Goal: Task Accomplishment & Management: Manage account settings

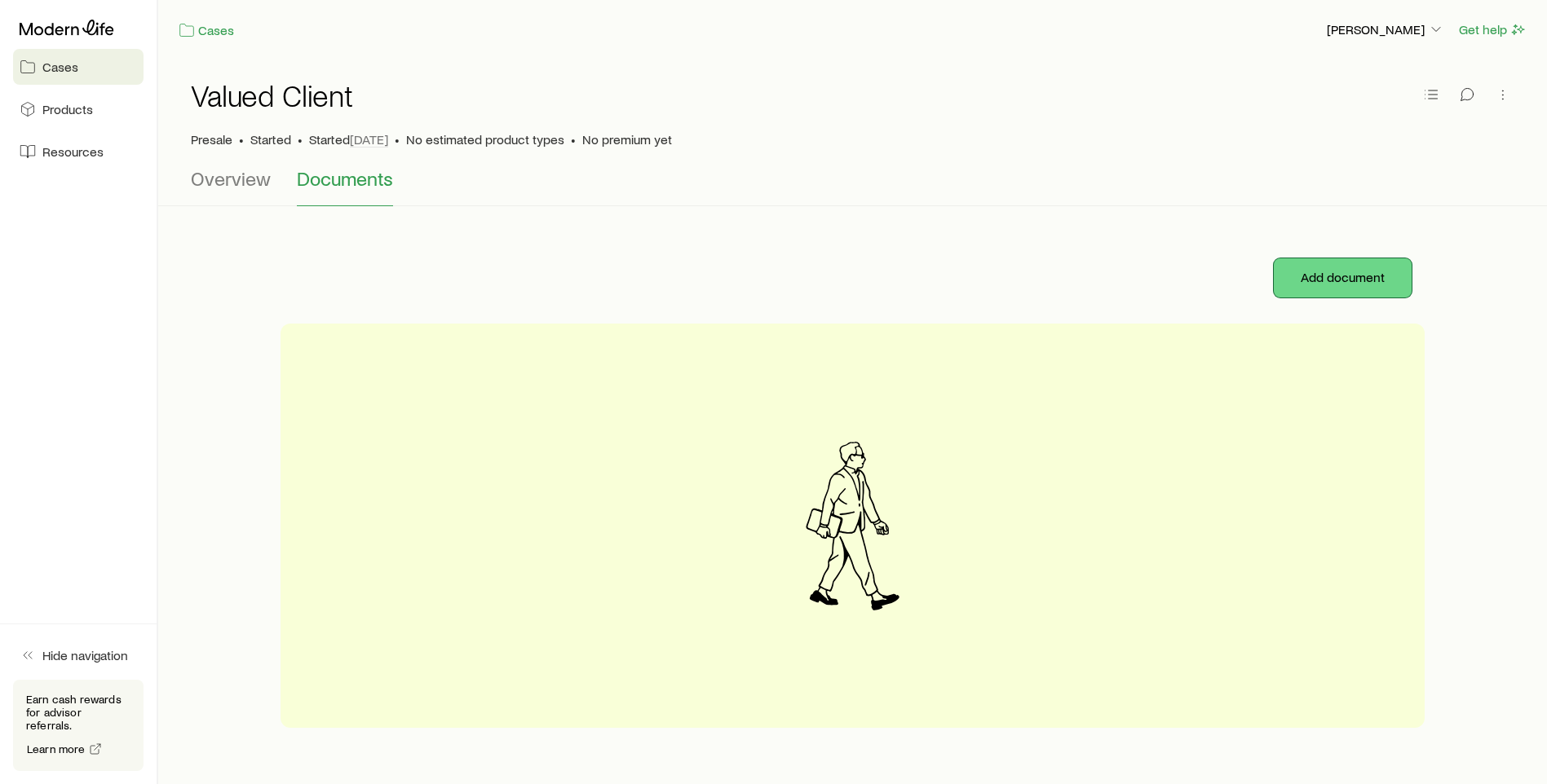
click at [1316, 268] on button "Add document" at bounding box center [1342, 278] width 138 height 39
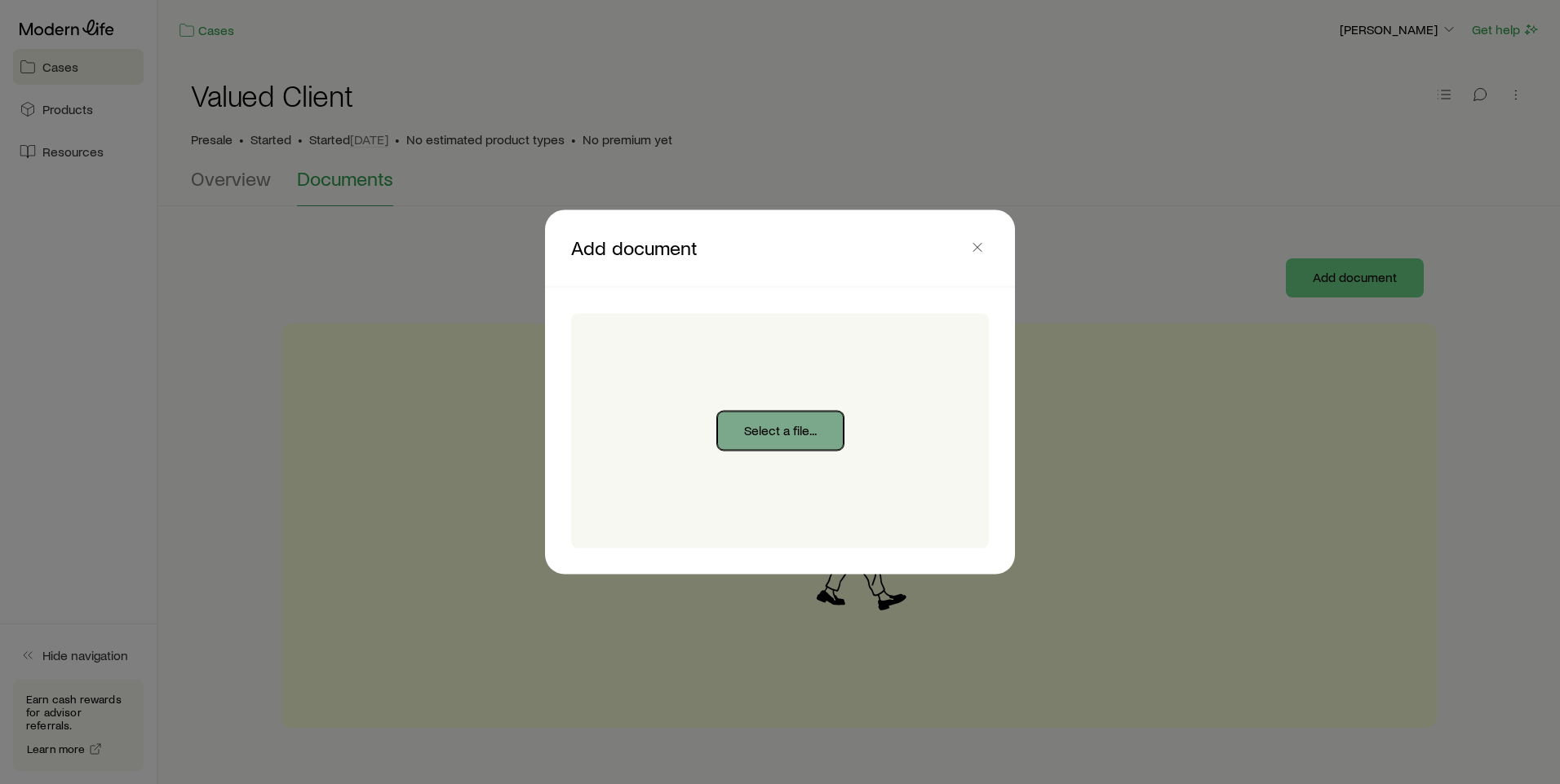
click at [823, 435] on button "Select a file..." at bounding box center [780, 431] width 127 height 39
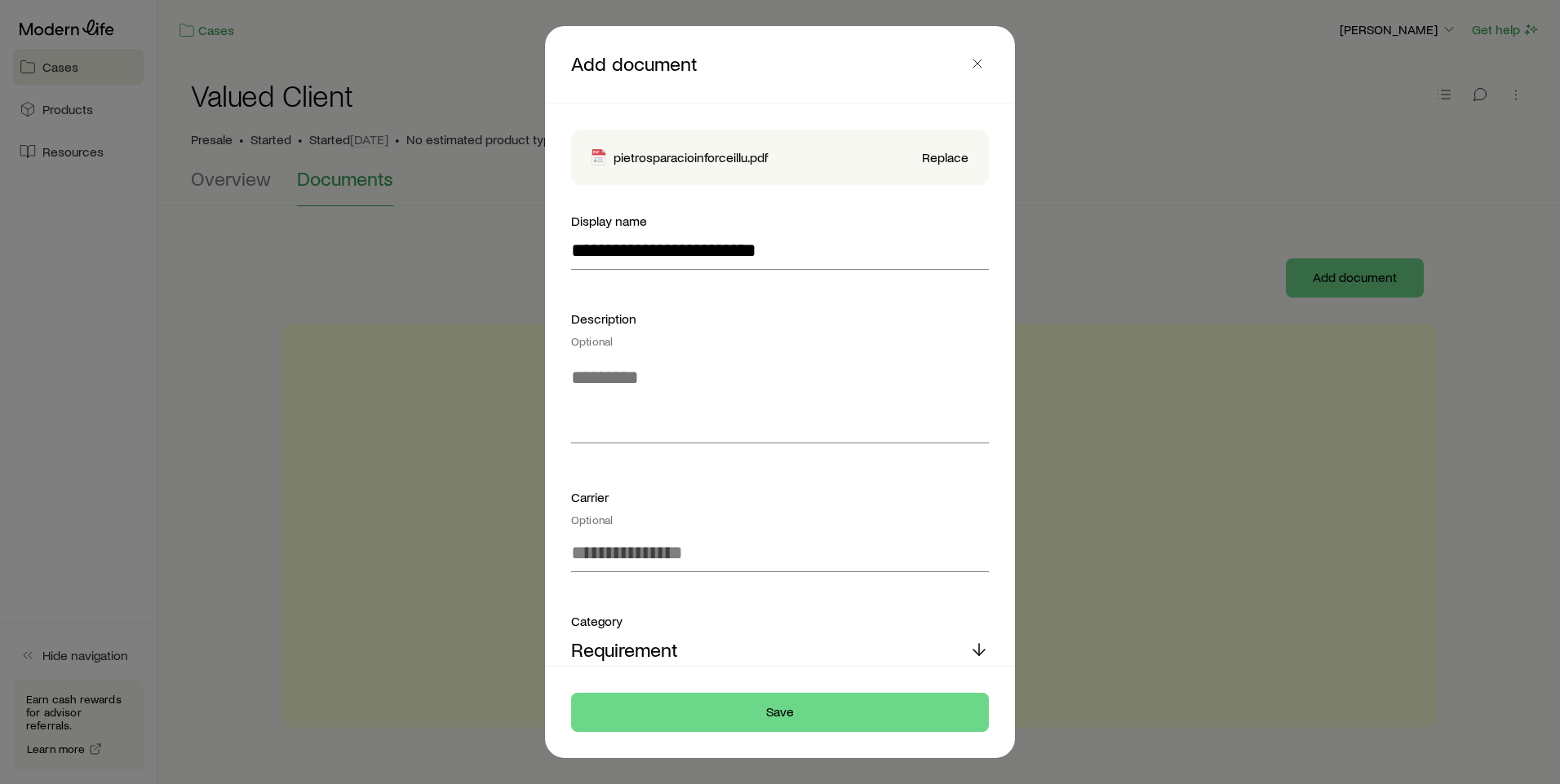
click at [1310, 274] on div at bounding box center [780, 392] width 1560 height 784
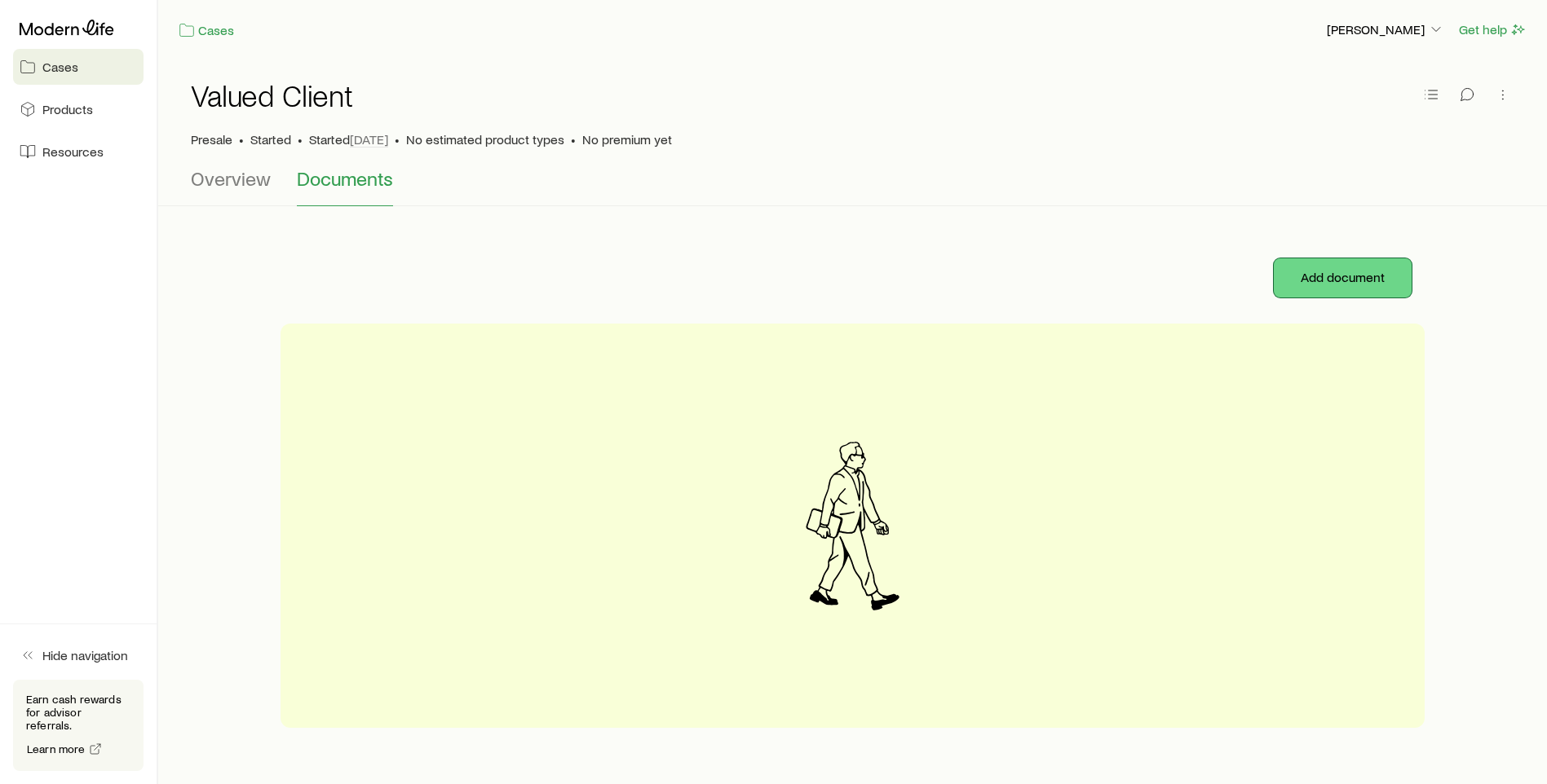
click at [1360, 271] on button "Add document" at bounding box center [1342, 278] width 138 height 39
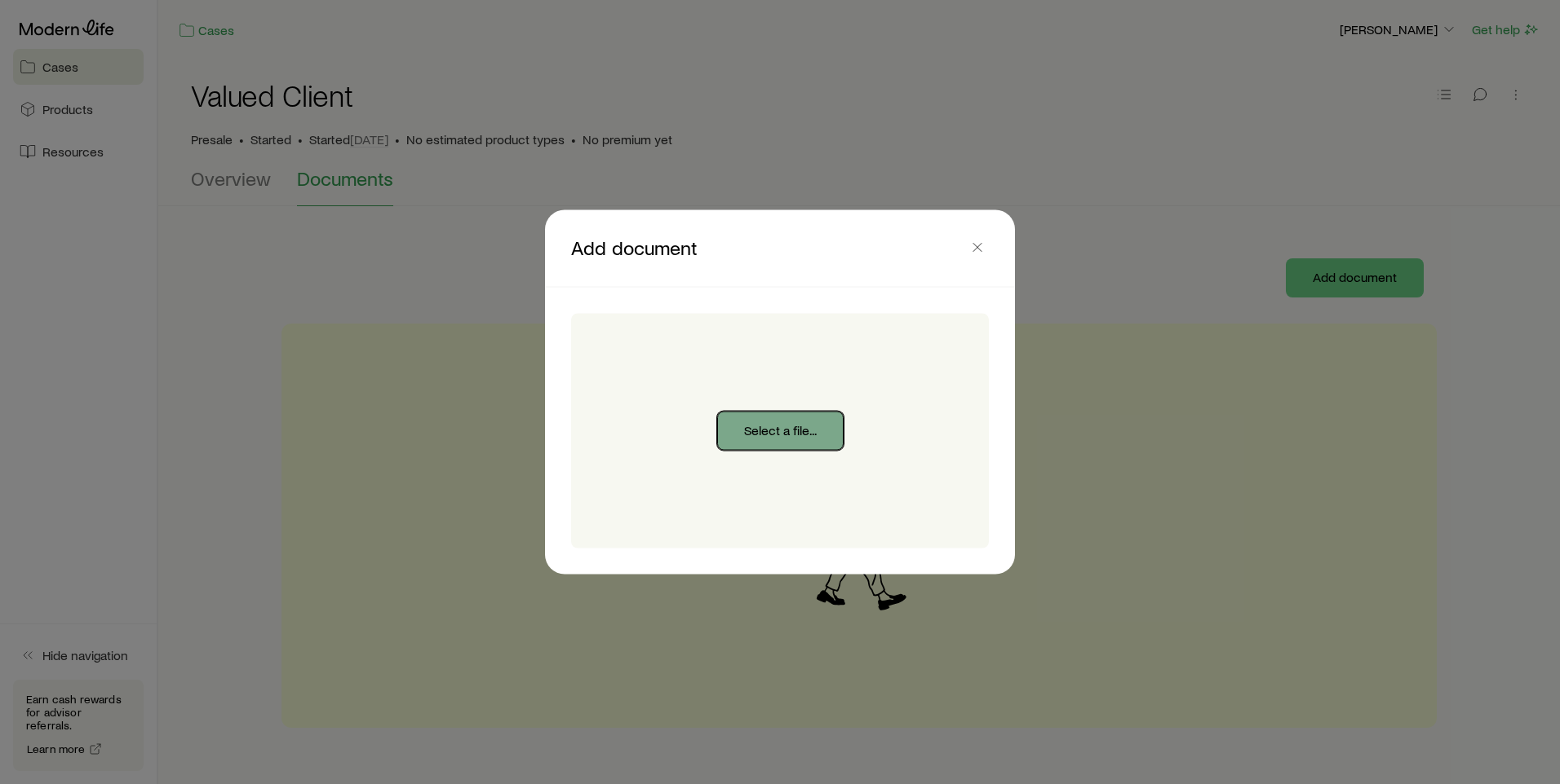
click at [820, 435] on button "Select a file..." at bounding box center [780, 431] width 127 height 39
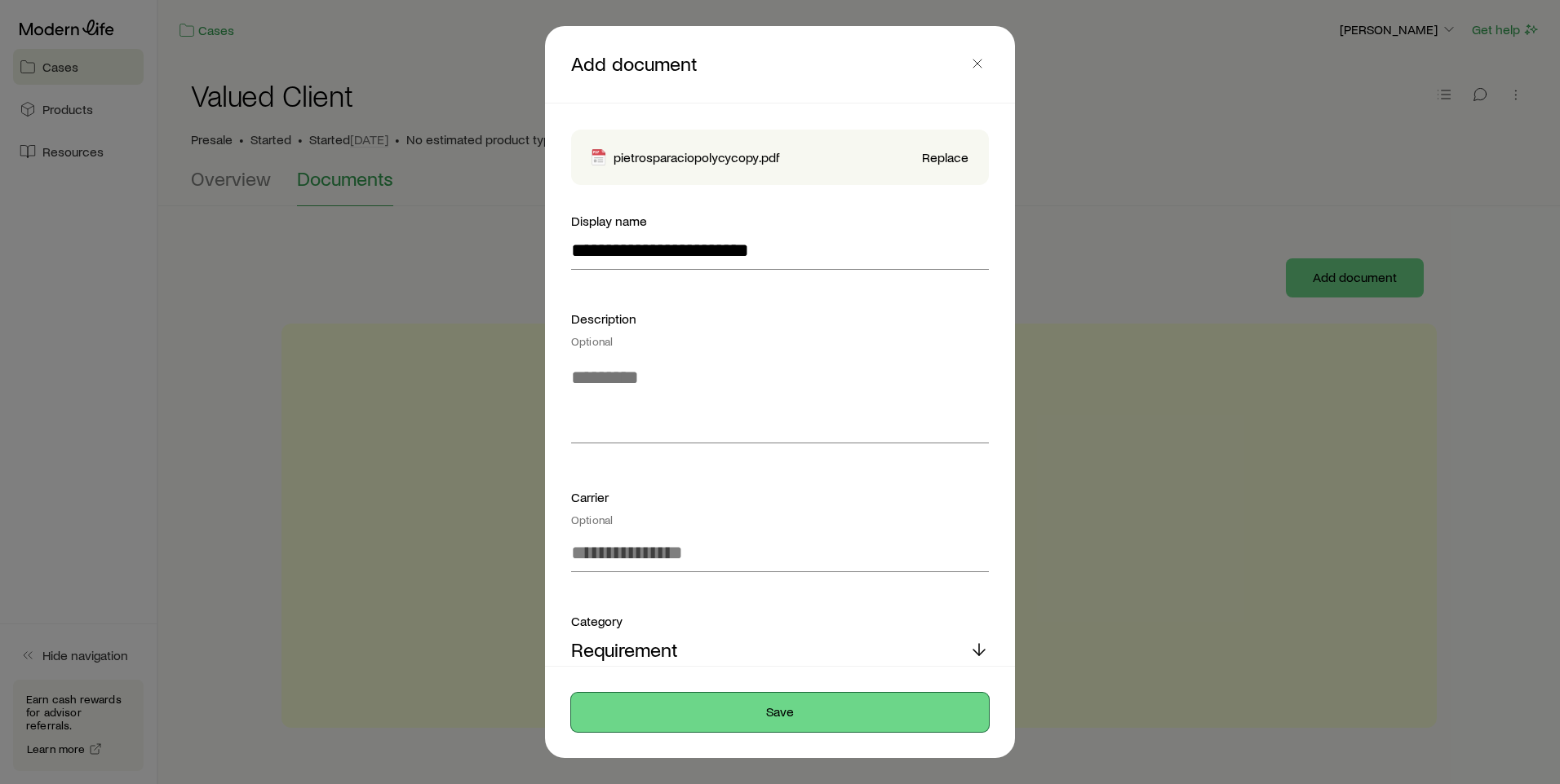
click at [852, 710] on button "Save" at bounding box center [780, 713] width 418 height 39
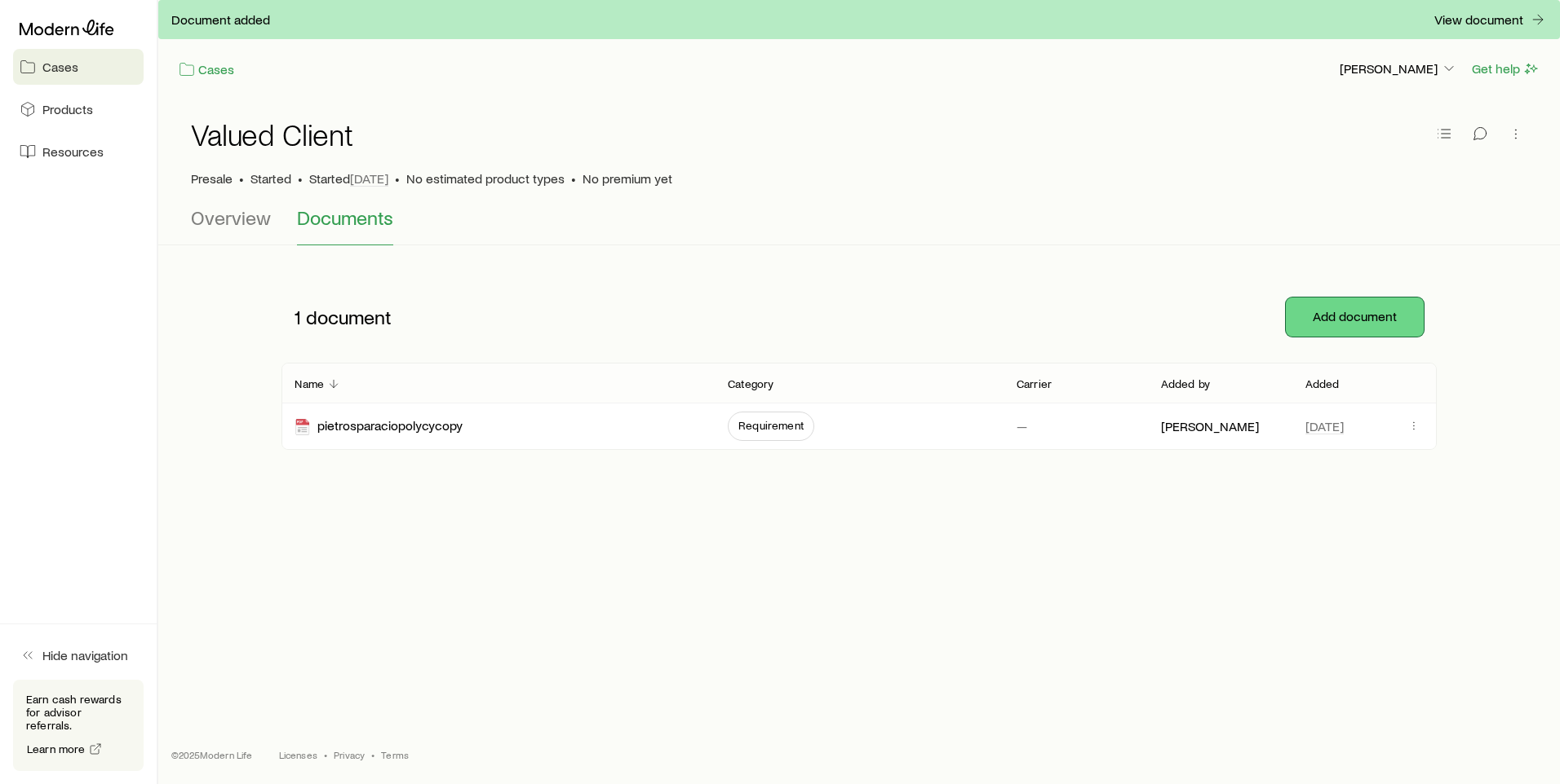
click at [1349, 317] on button "Add document" at bounding box center [1354, 317] width 138 height 39
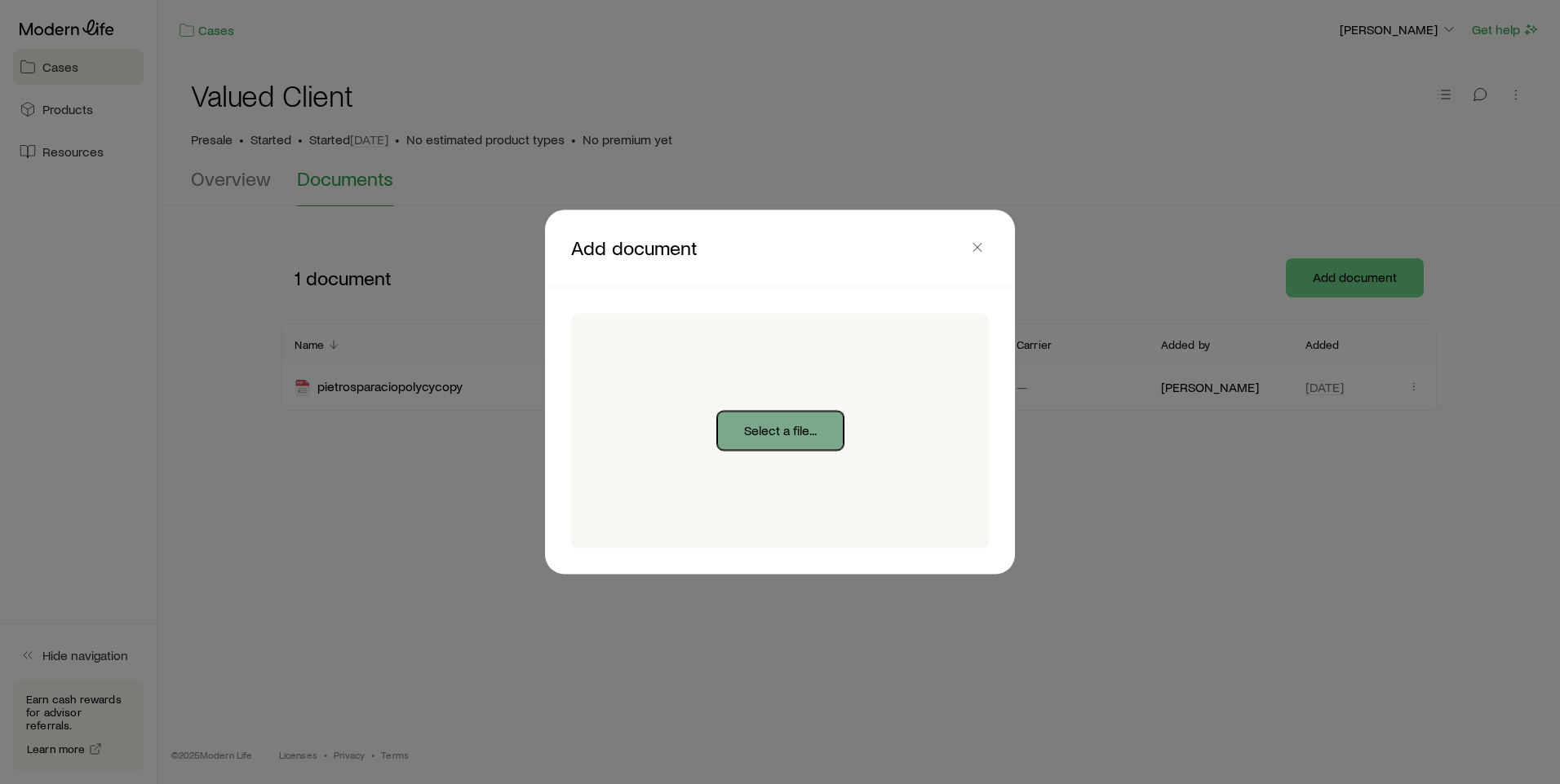
click at [793, 434] on button "Select a file..." at bounding box center [780, 431] width 127 height 39
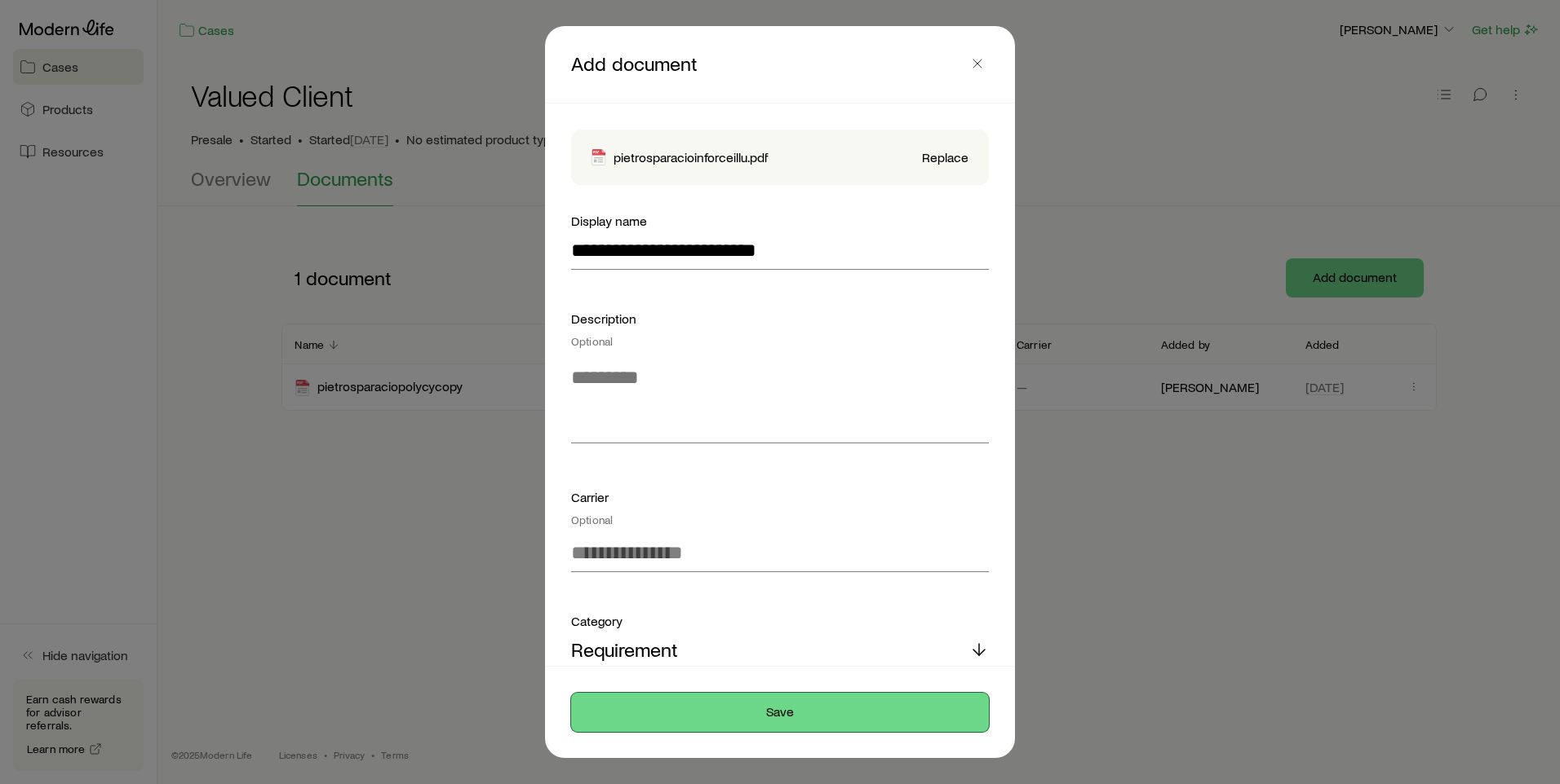
click at [770, 707] on button "Save" at bounding box center [780, 713] width 418 height 39
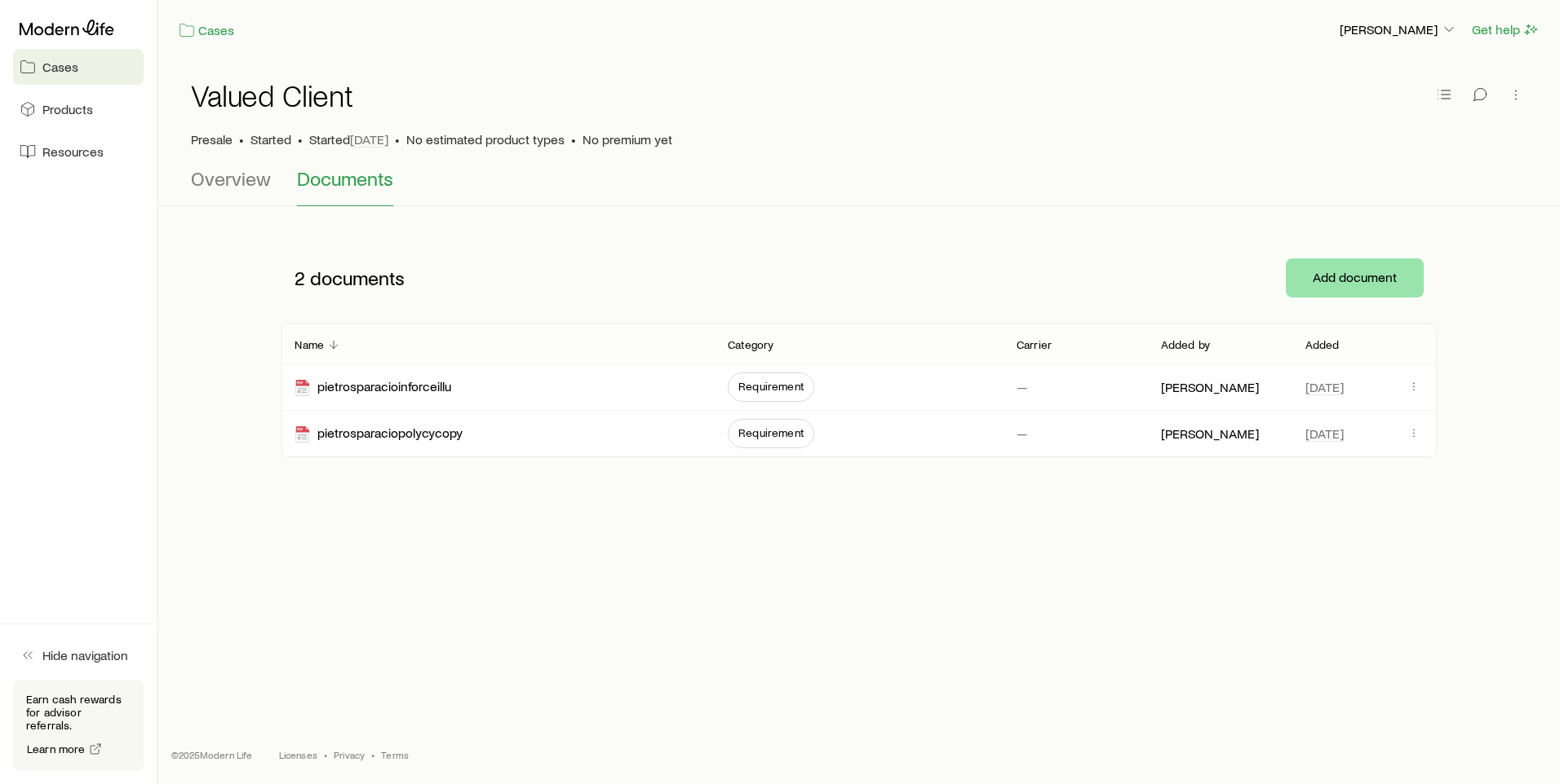
click at [1346, 308] on div "Add document" at bounding box center [1354, 278] width 164 height 65
click at [1340, 277] on button "Add document" at bounding box center [1354, 278] width 138 height 39
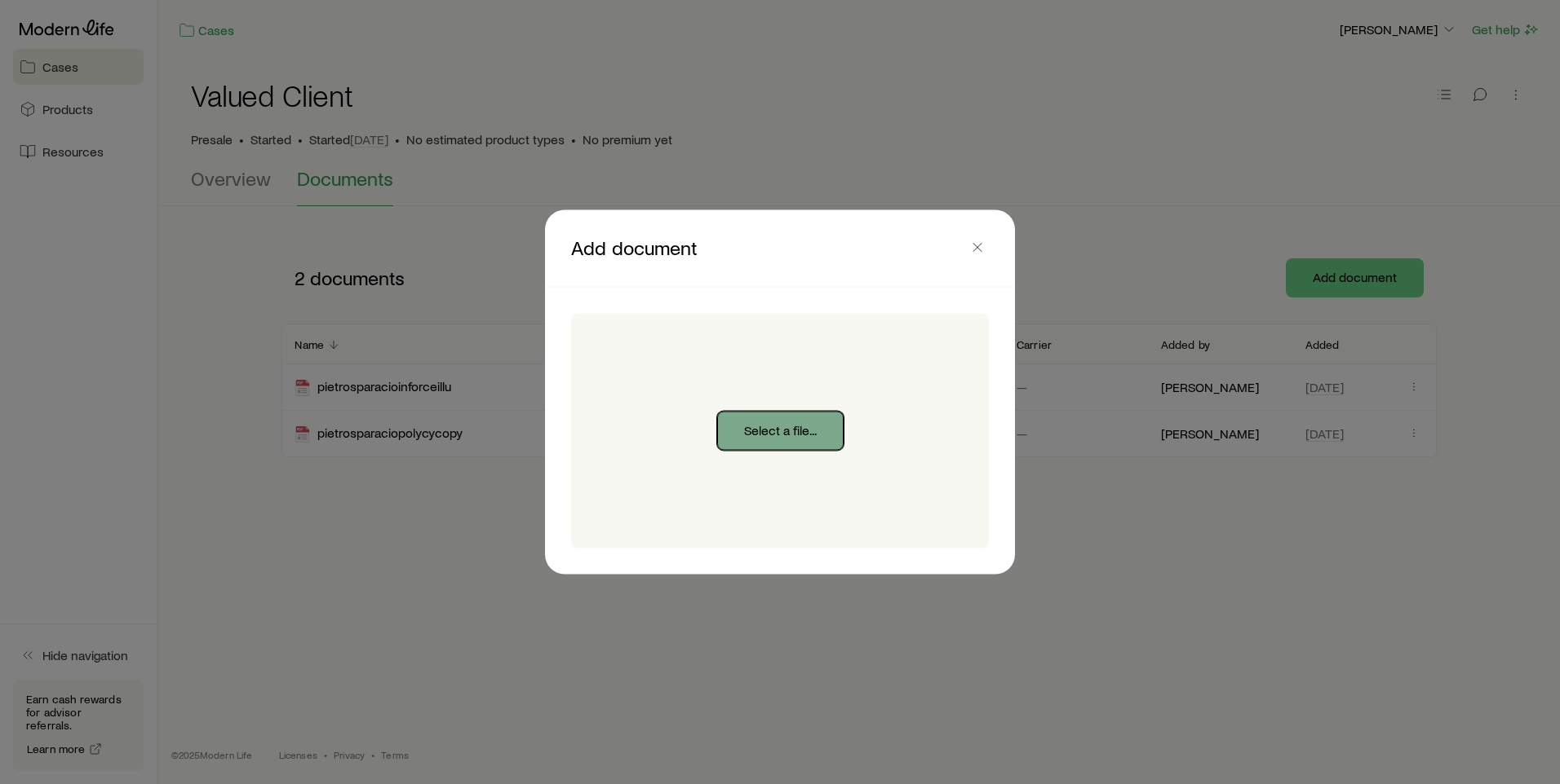
click at [804, 422] on button "Select a file..." at bounding box center [780, 431] width 127 height 39
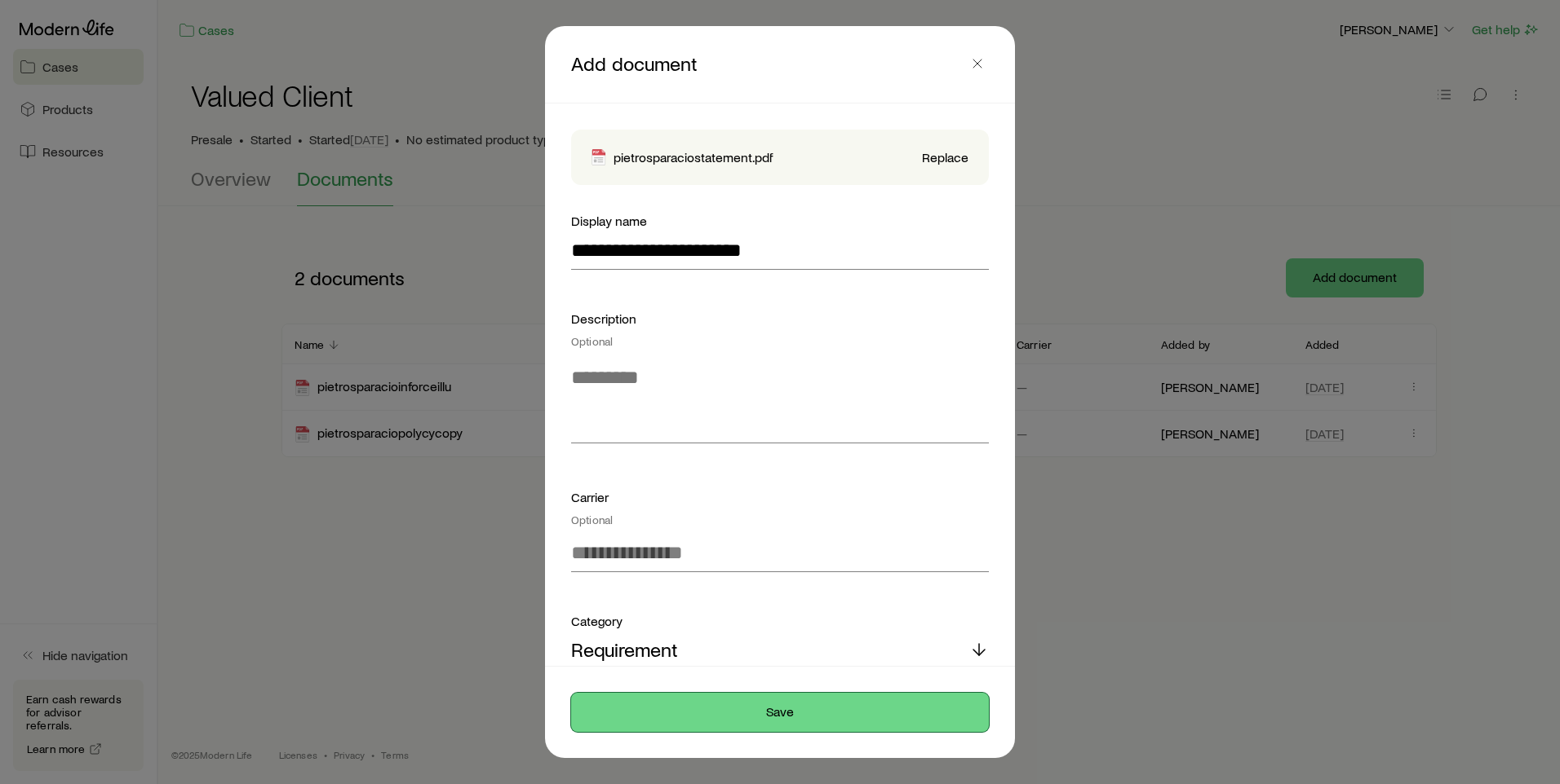
click at [779, 714] on button "Save" at bounding box center [780, 713] width 418 height 39
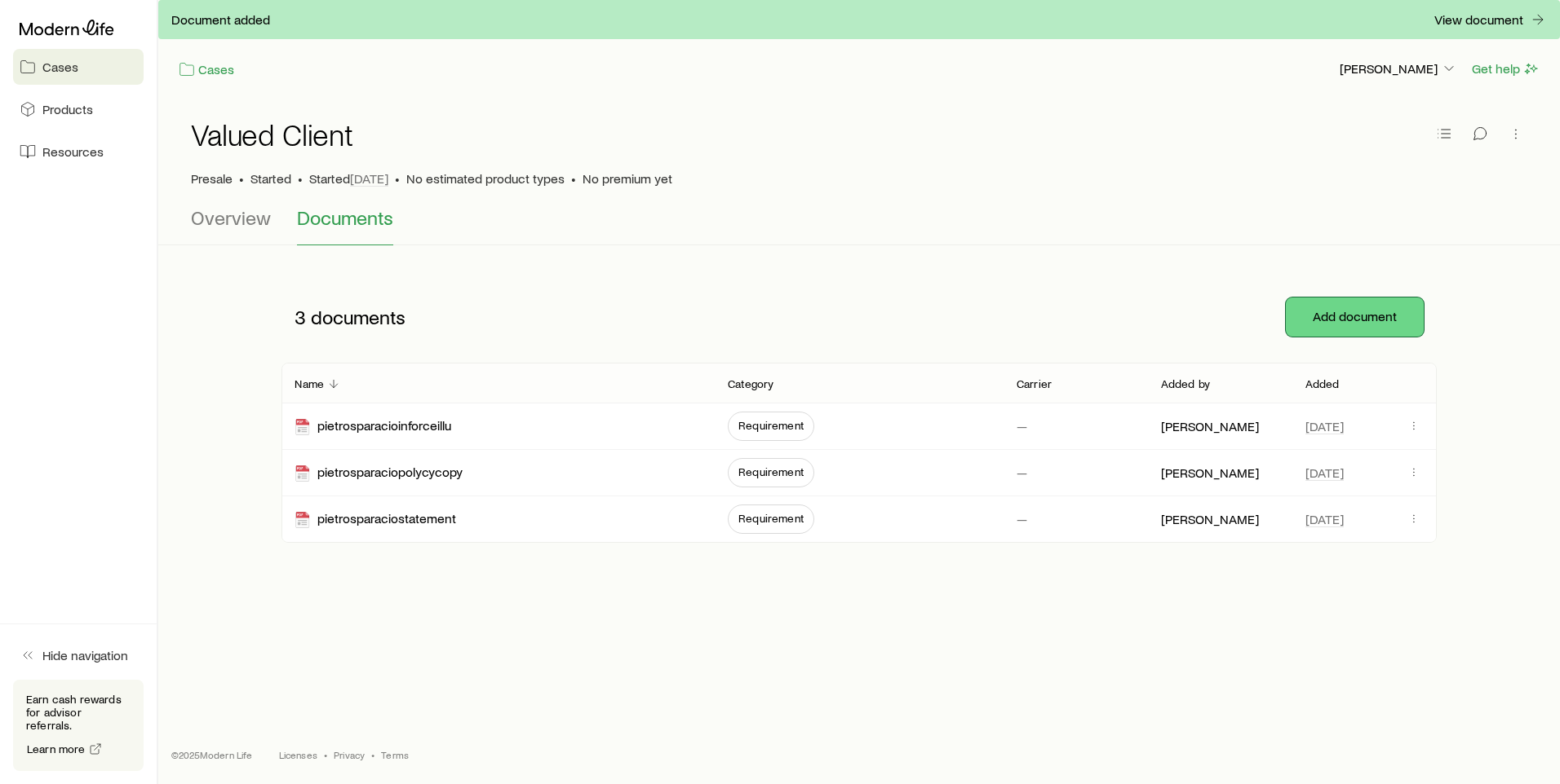
click at [1330, 314] on button "Add document" at bounding box center [1354, 317] width 138 height 39
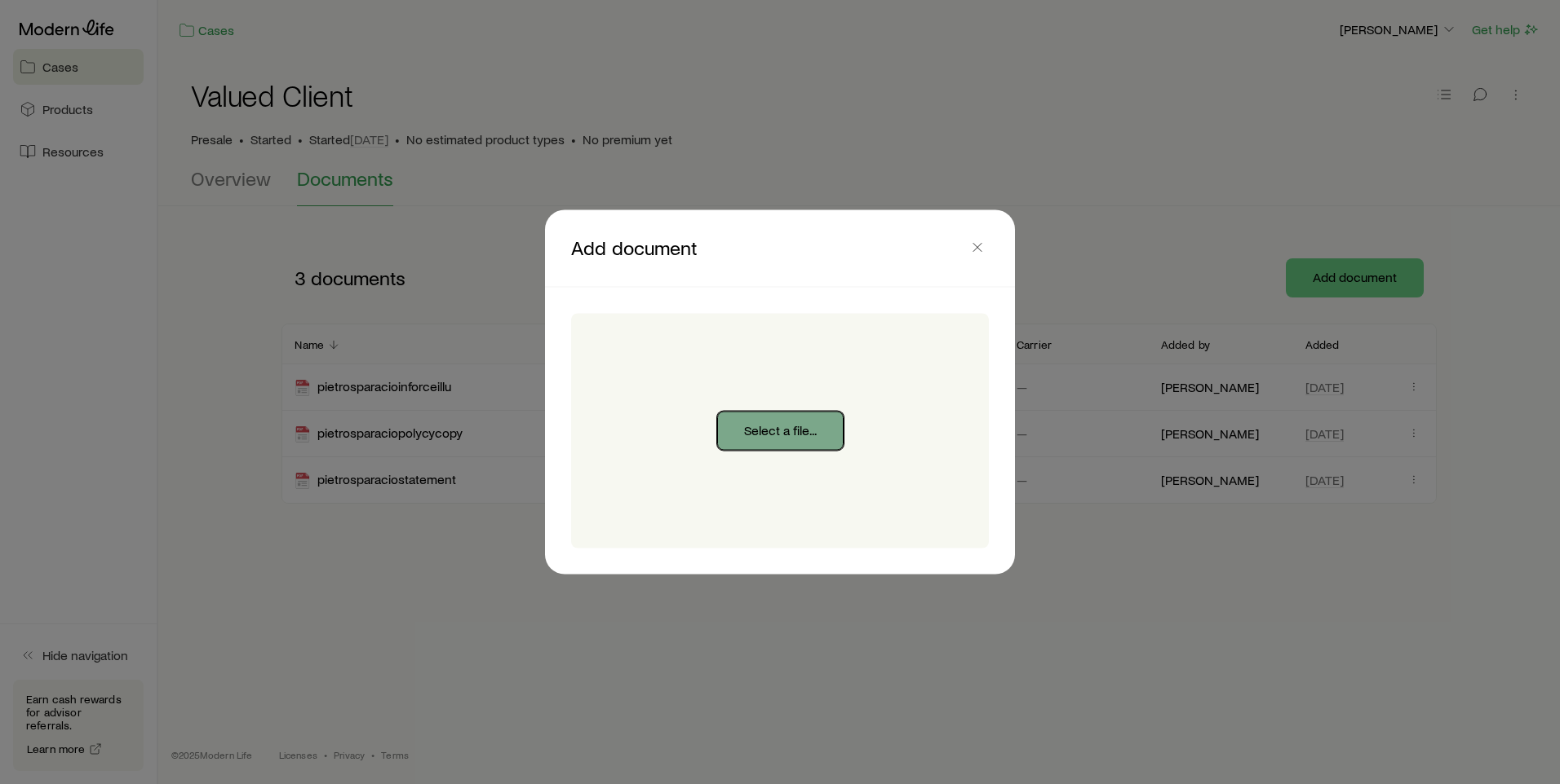
click at [793, 432] on button "Select a file..." at bounding box center [780, 431] width 127 height 39
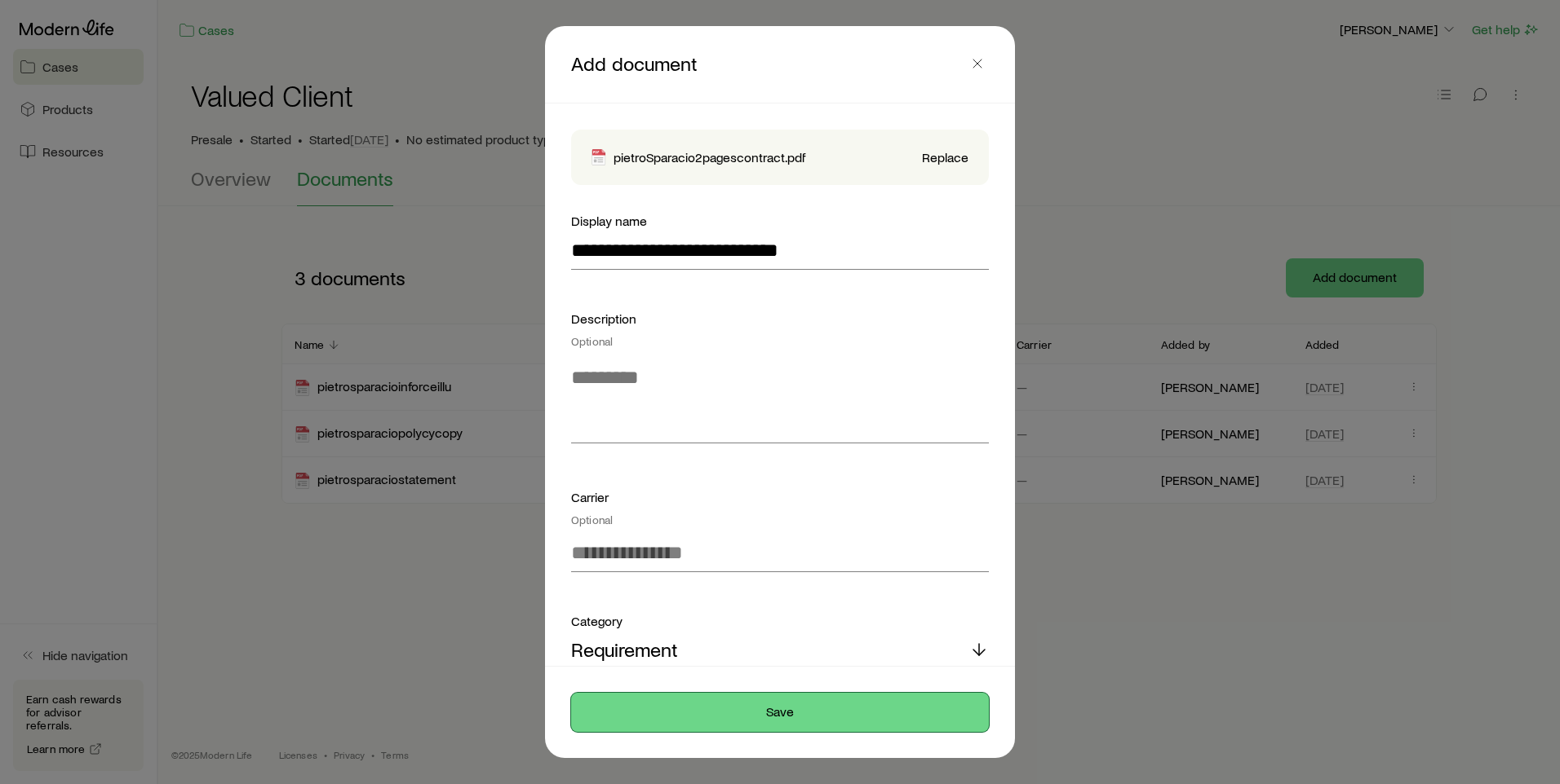
click at [775, 709] on button "Save" at bounding box center [780, 713] width 418 height 39
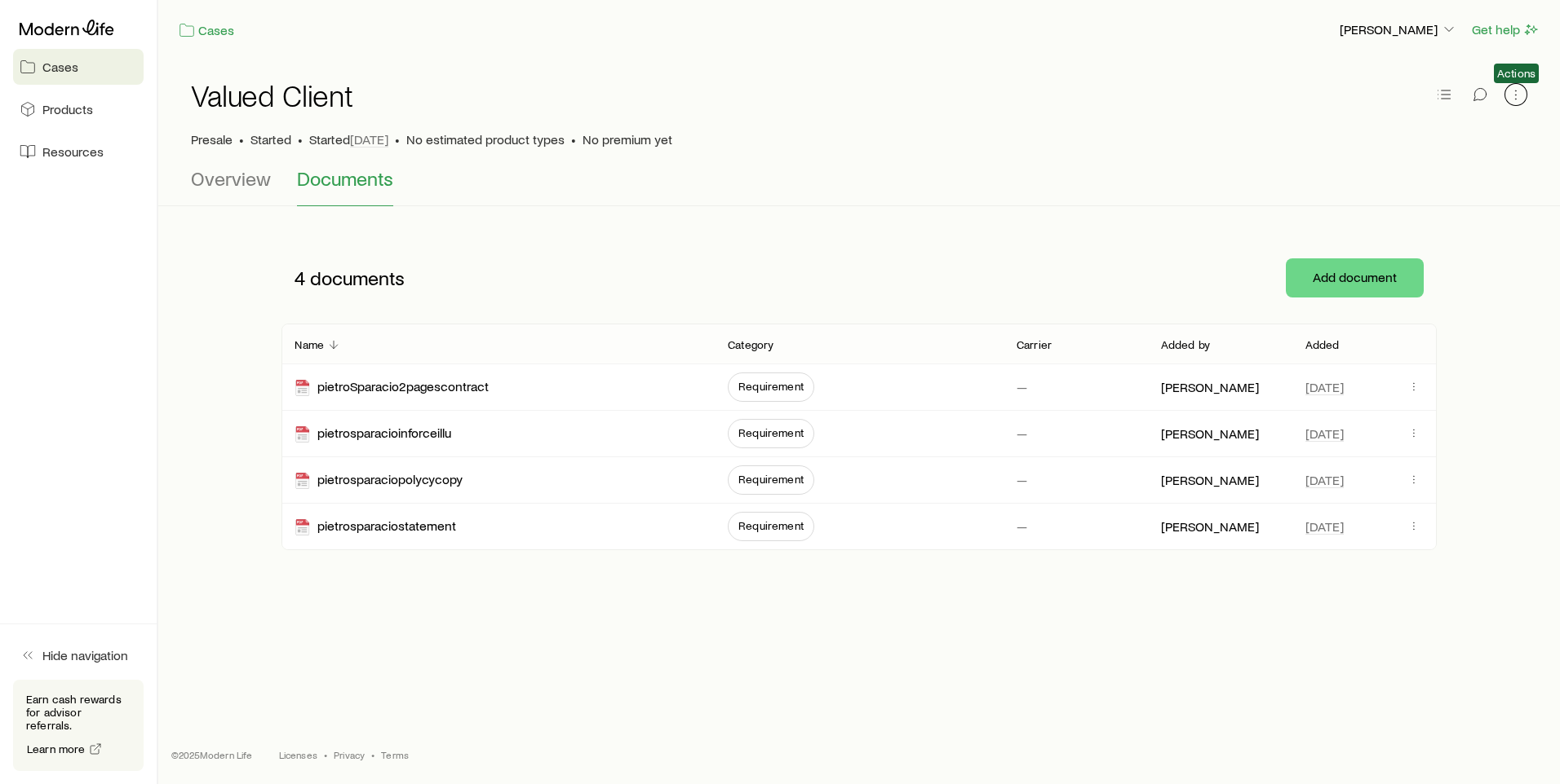
click at [1518, 96] on icon "button" at bounding box center [1515, 95] width 17 height 17
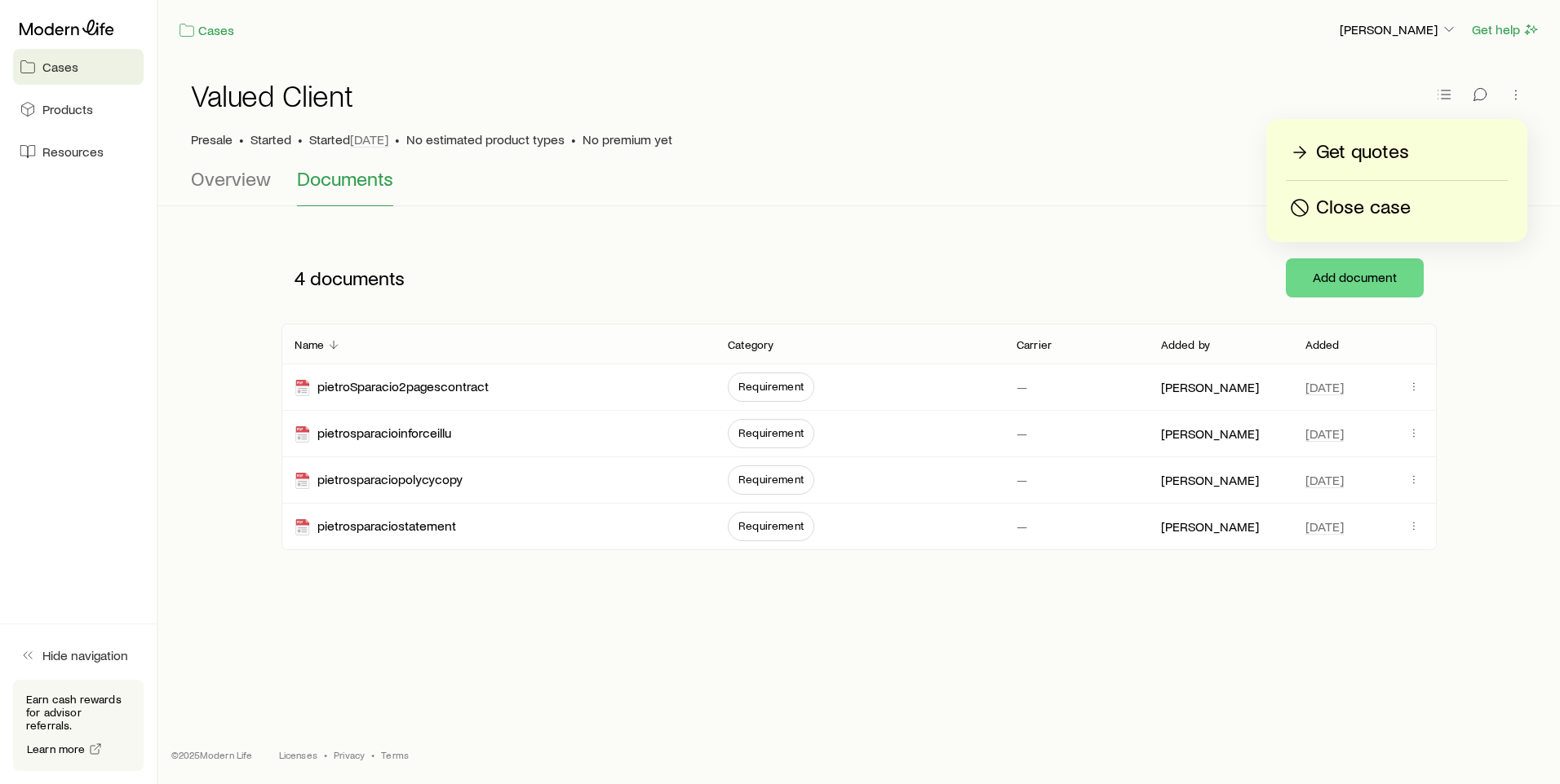
click at [1180, 153] on div "Valued Client Presale • Started • Started [DATE] • No estimated product types •…" at bounding box center [859, 113] width 1336 height 107
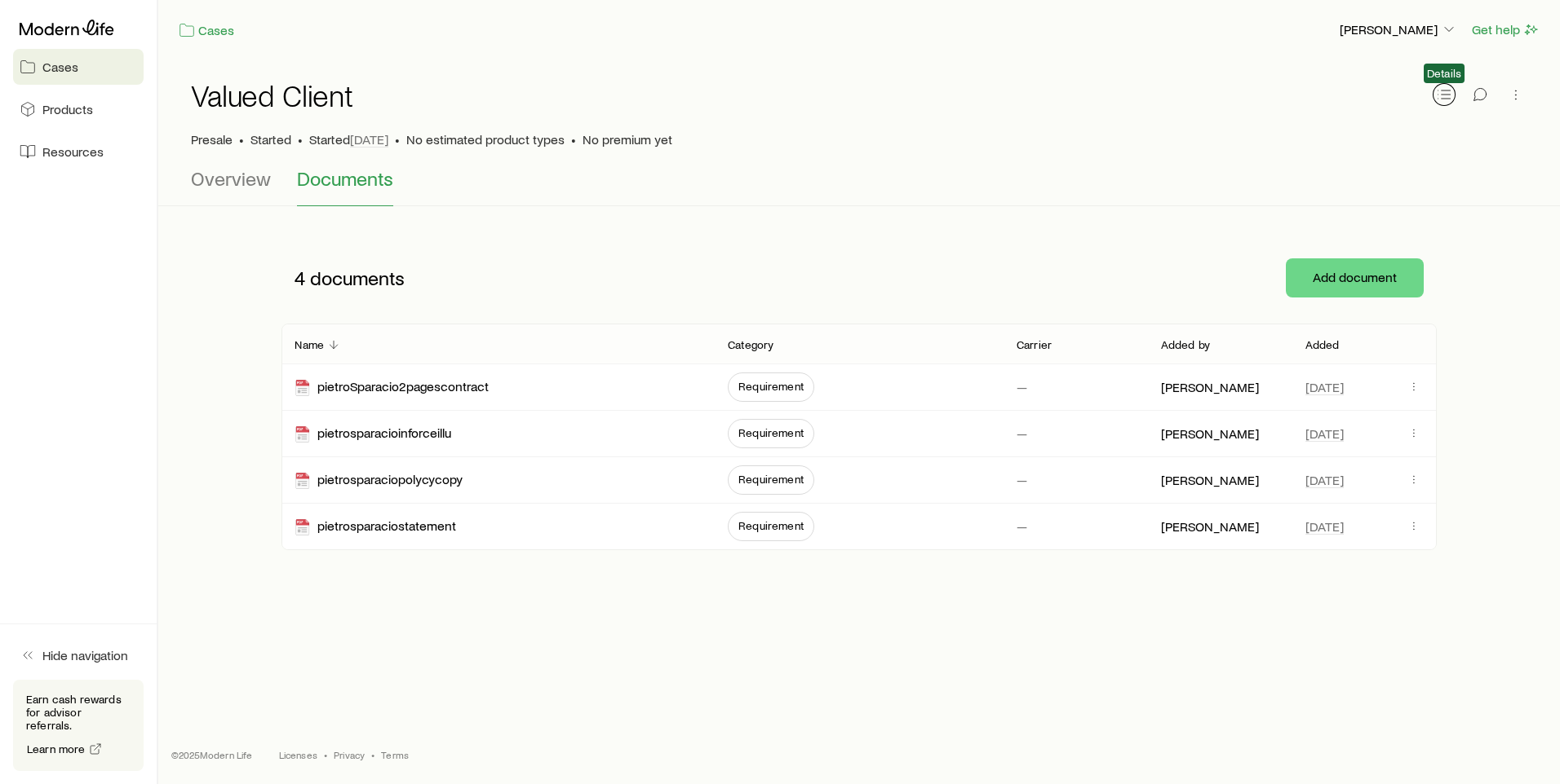
click at [1439, 95] on icon "button" at bounding box center [1443, 95] width 17 height 17
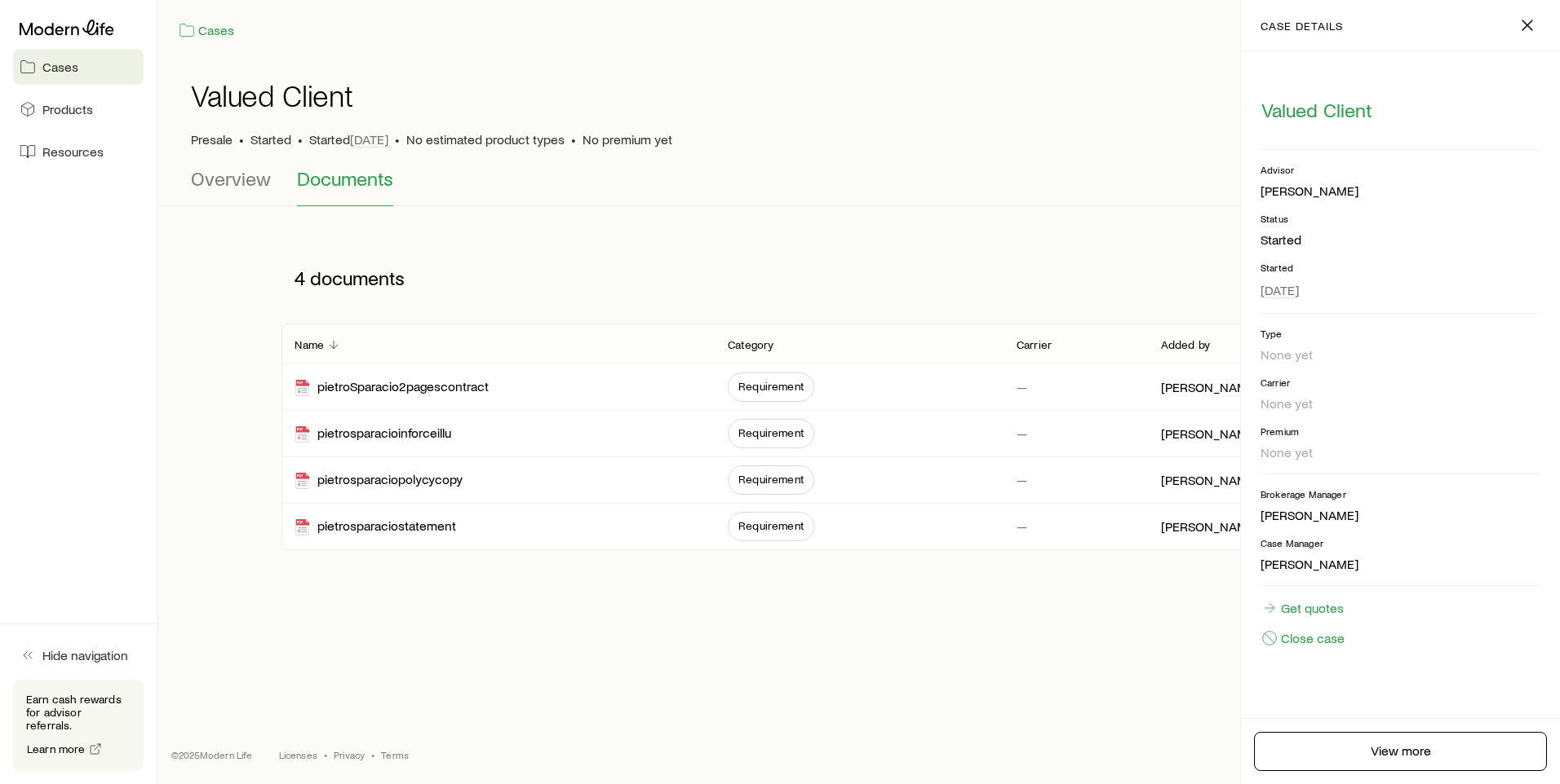
click at [1181, 669] on div "Cases [PERSON_NAME] Get help Valued Client Presale • Started • Started [DATE] •…" at bounding box center [859, 336] width 1401 height 674
click at [1004, 682] on div "Cases [PERSON_NAME] Get help Valued Client Presale • Started • Started [DATE] •…" at bounding box center [780, 392] width 1560 height 784
click at [935, 611] on div "Cases [PERSON_NAME] Get help Valued Client Presale • Started • Started [DATE] •…" at bounding box center [859, 336] width 1401 height 674
click at [1160, 666] on div "Cases [PERSON_NAME] Get help Valued Client Presale • Started • Started [DATE] •…" at bounding box center [859, 336] width 1401 height 674
click at [1146, 132] on div "Presale • Started • Started [DATE] • No estimated product types • No premium yet" at bounding box center [859, 139] width 1336 height 17
